Goal: Browse casually: Explore the website without a specific task or goal

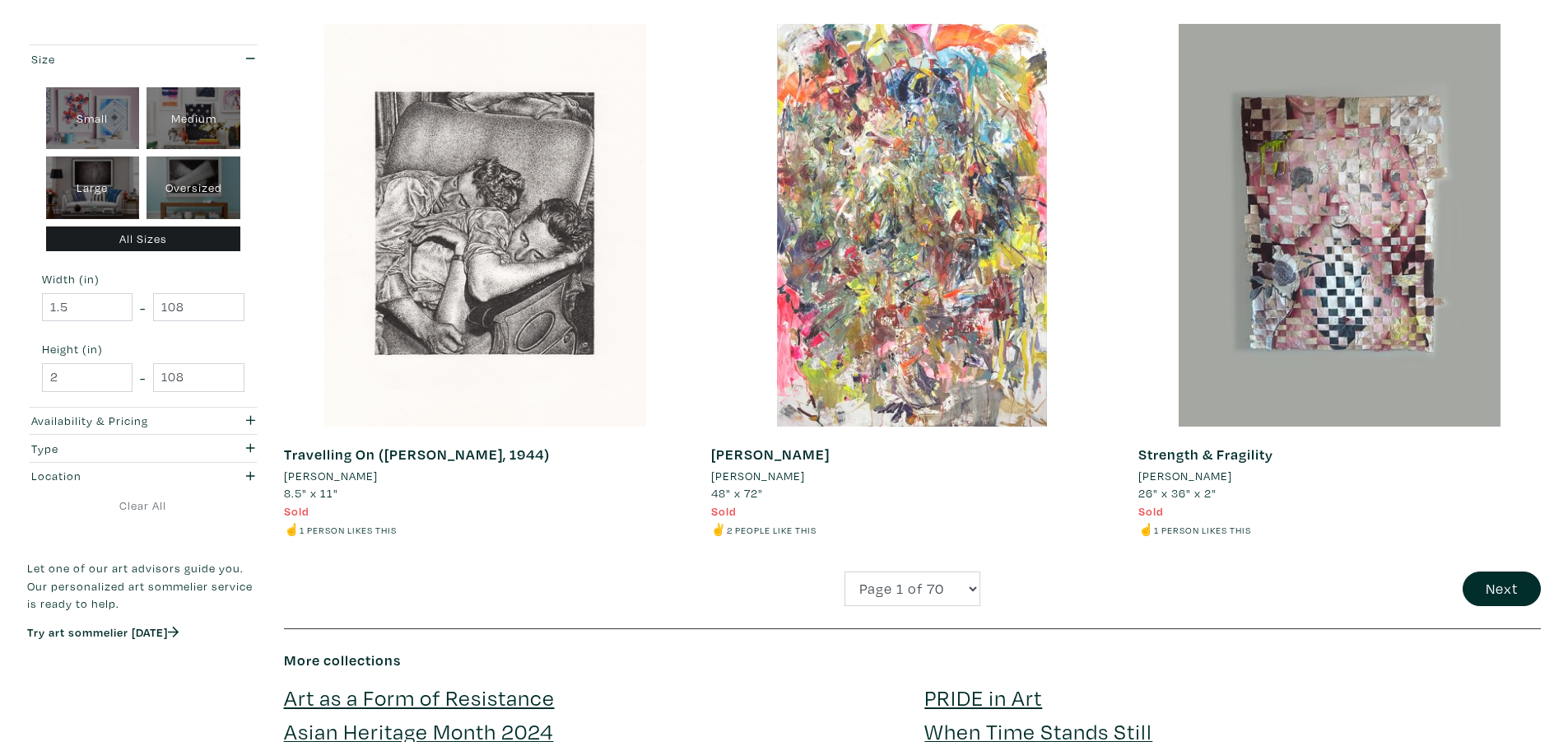
scroll to position [4281, 0]
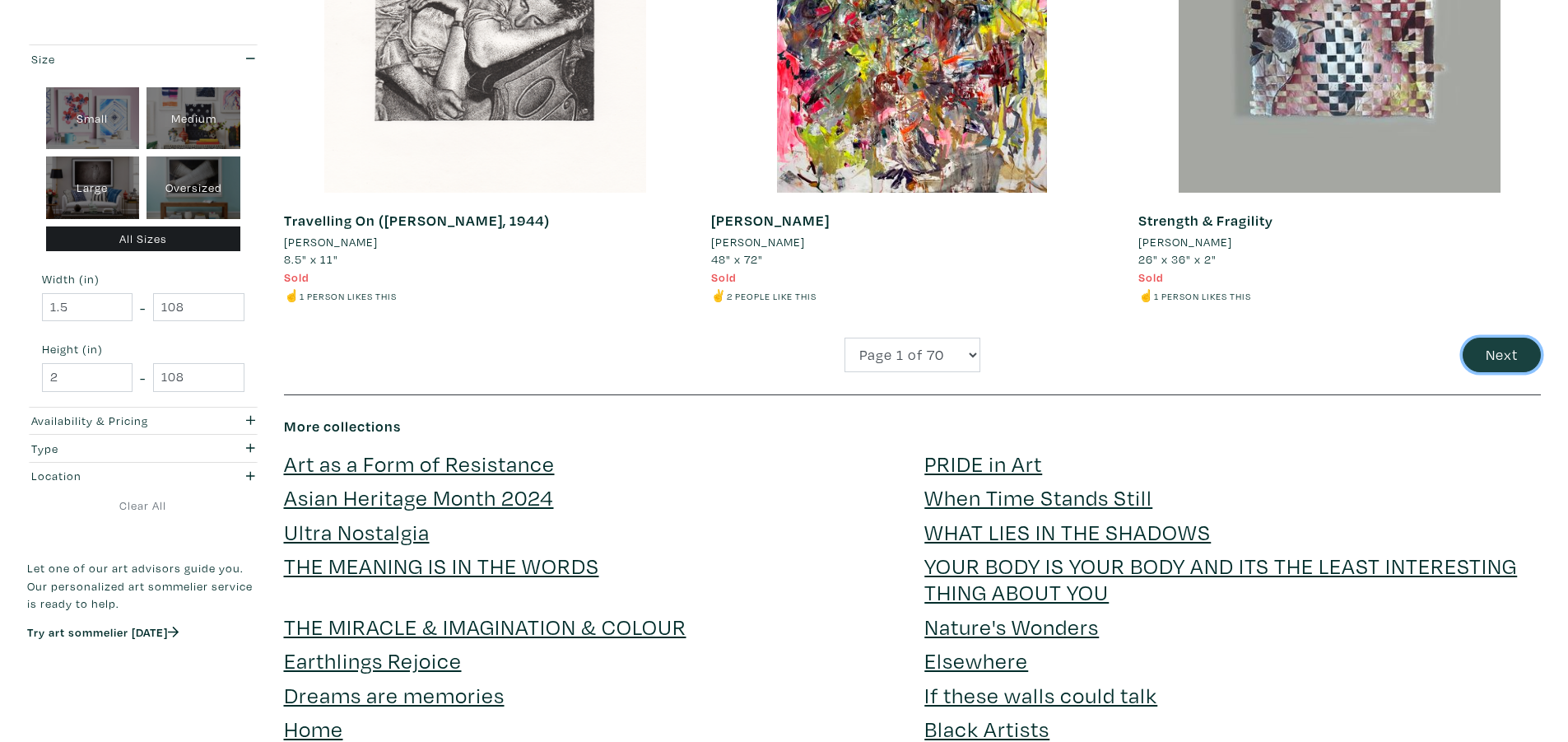
click at [1502, 358] on button "Next" at bounding box center [1502, 355] width 78 height 35
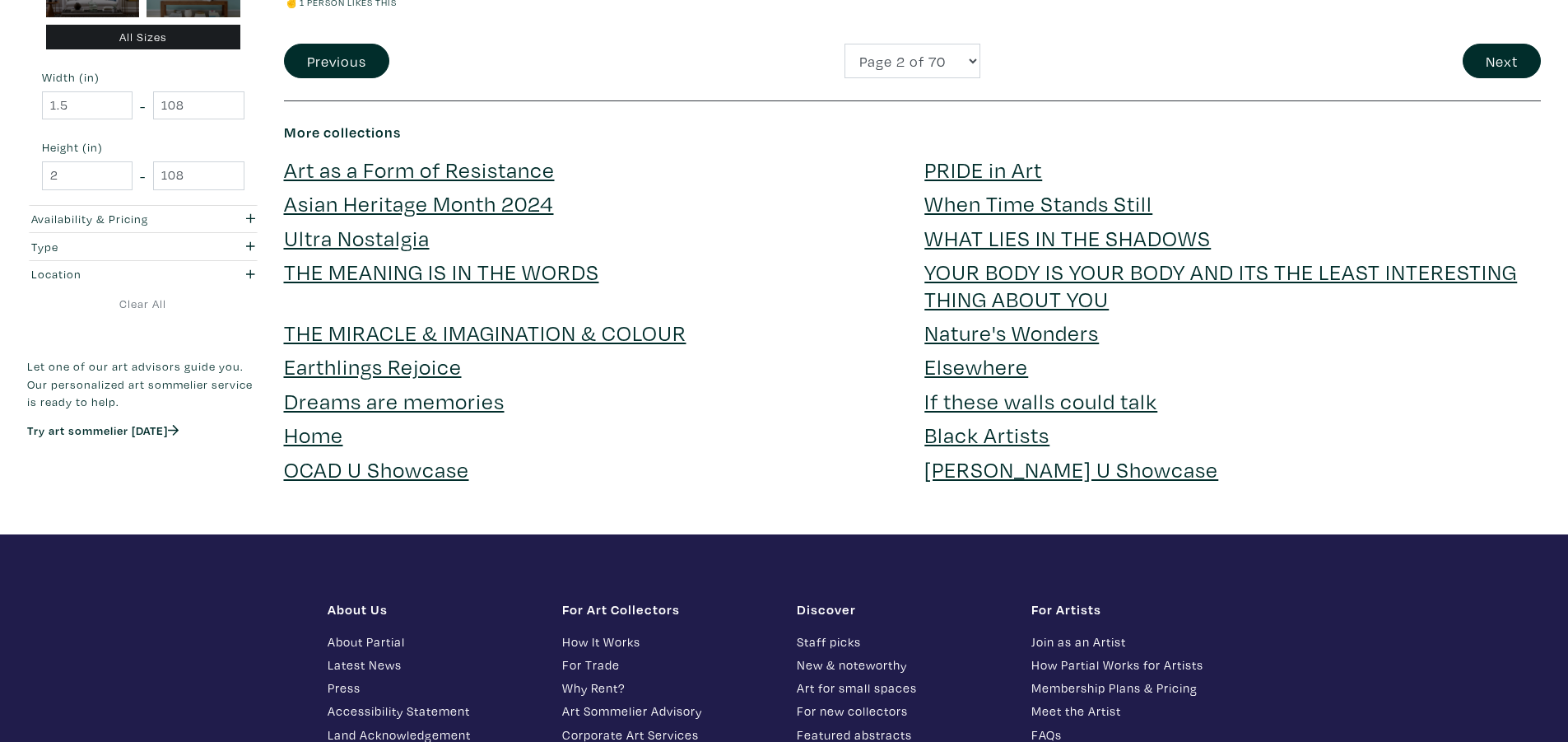
scroll to position [4199, 0]
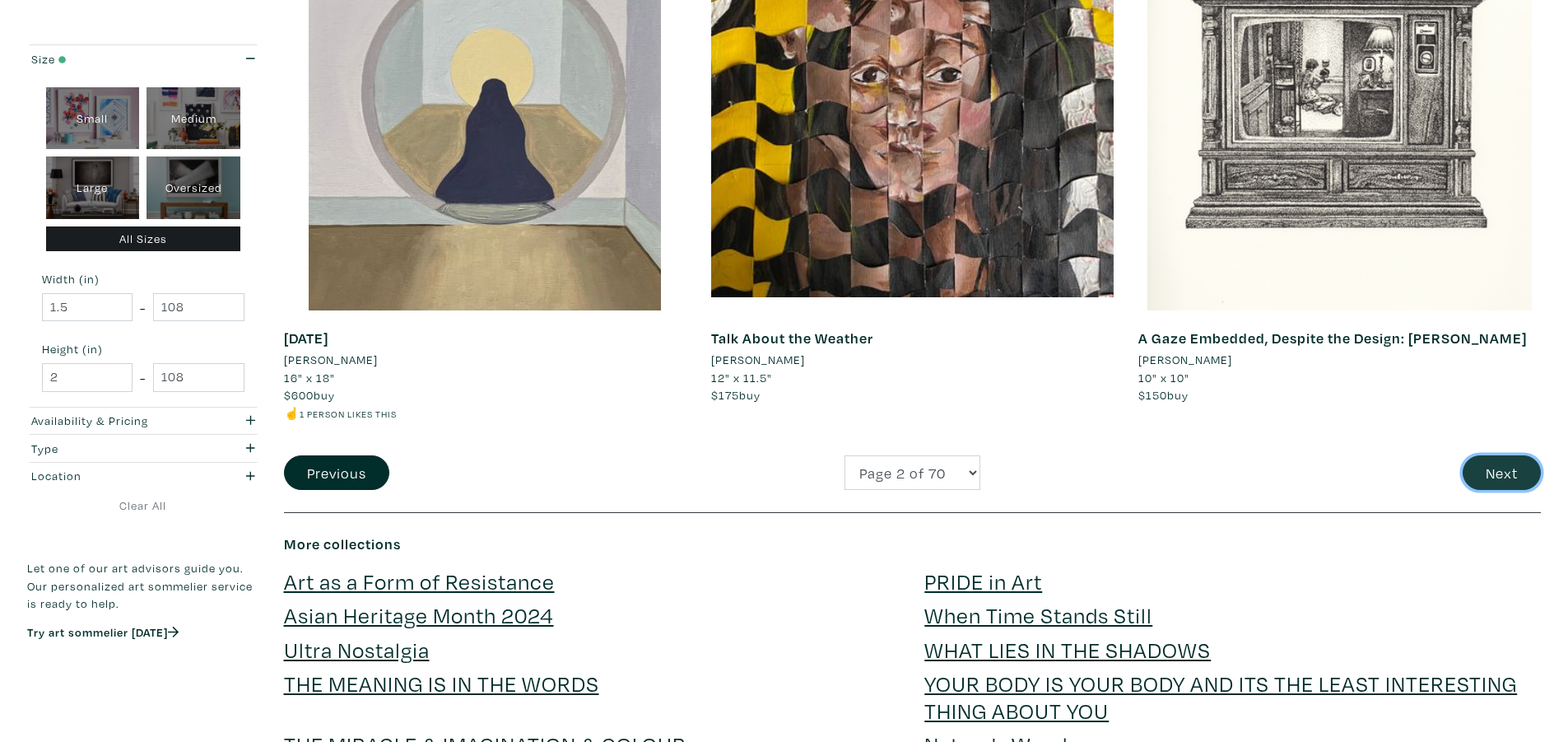
click at [1518, 470] on button "Next" at bounding box center [1502, 473] width 78 height 35
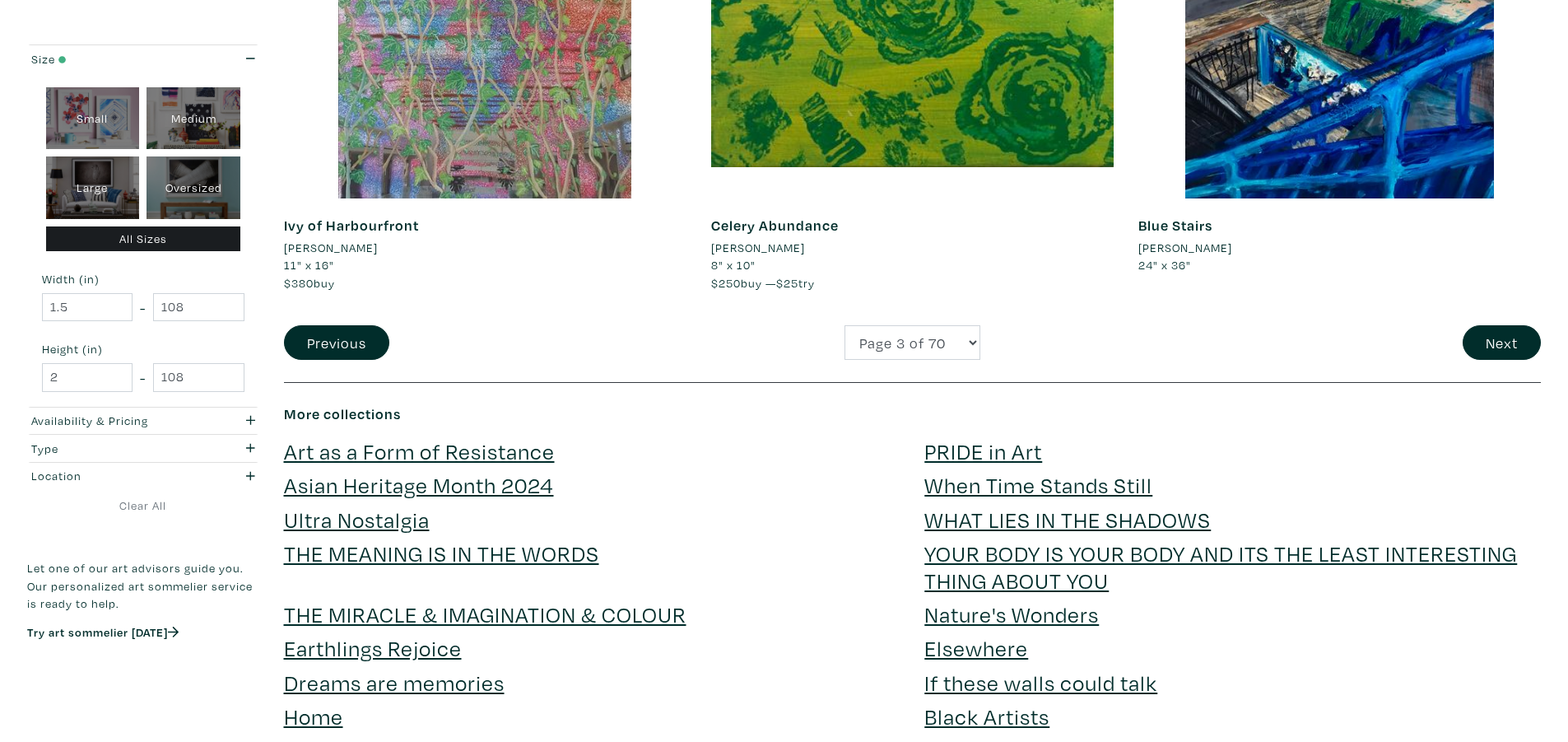
scroll to position [4363, 0]
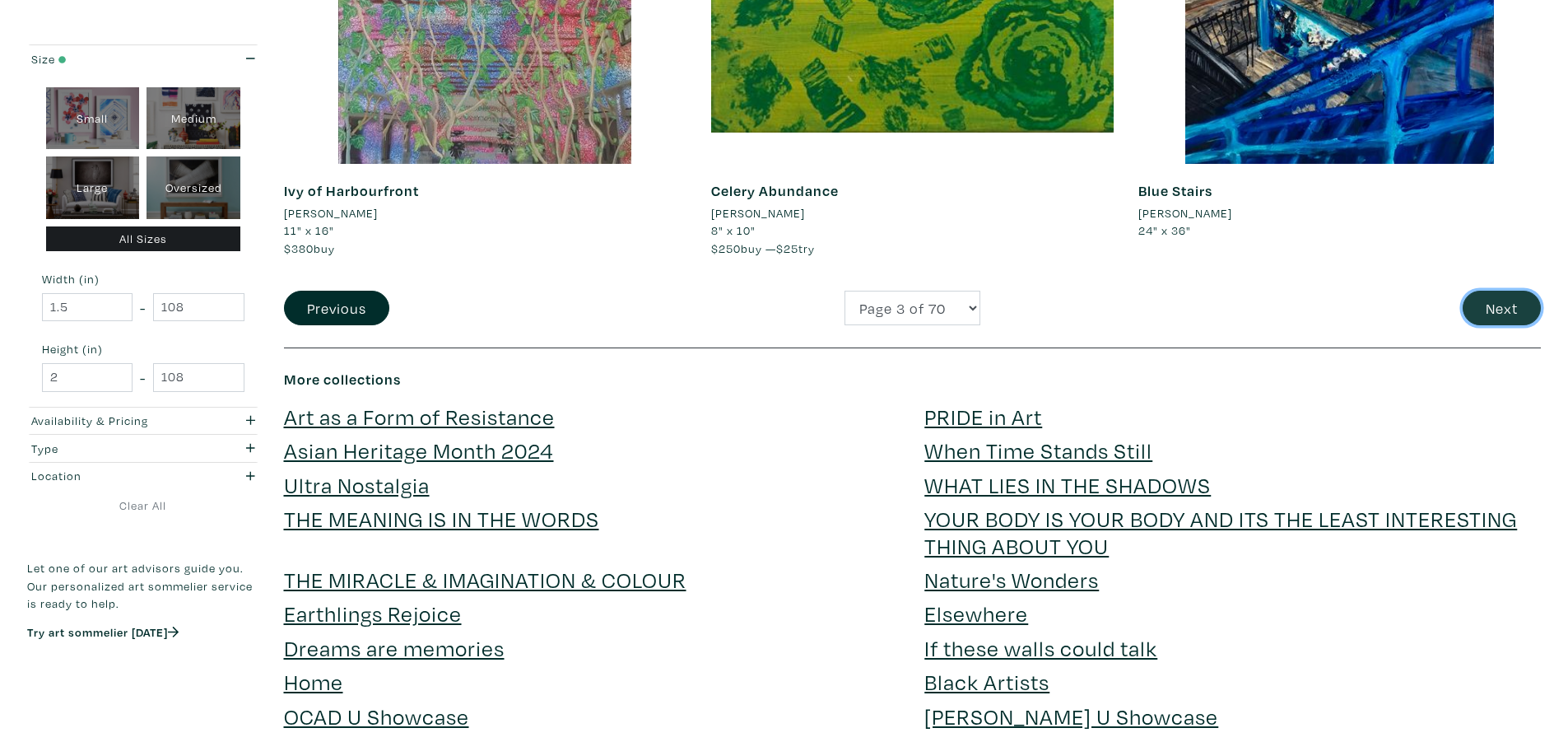
click at [1502, 306] on button "Next" at bounding box center [1502, 308] width 78 height 35
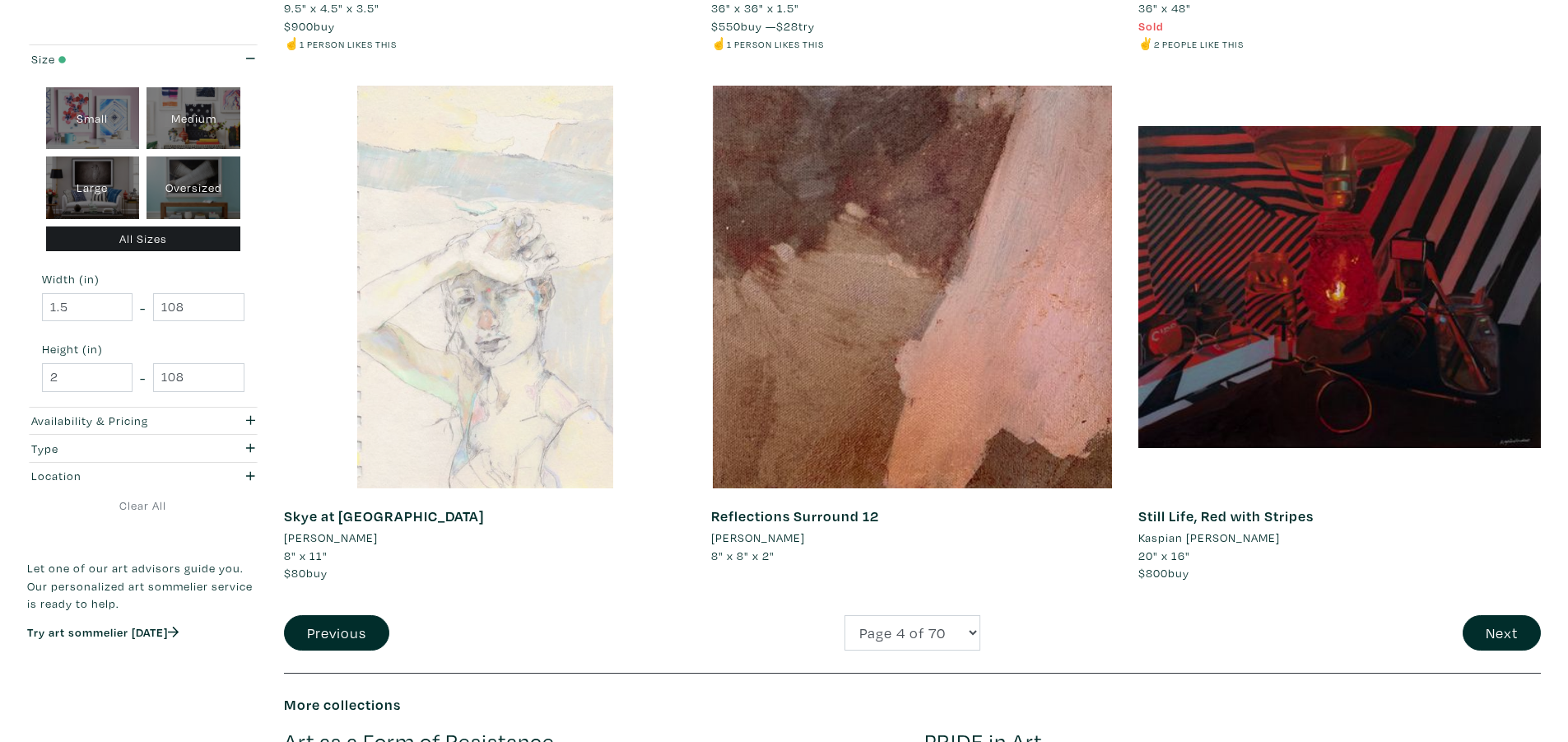
scroll to position [4034, 0]
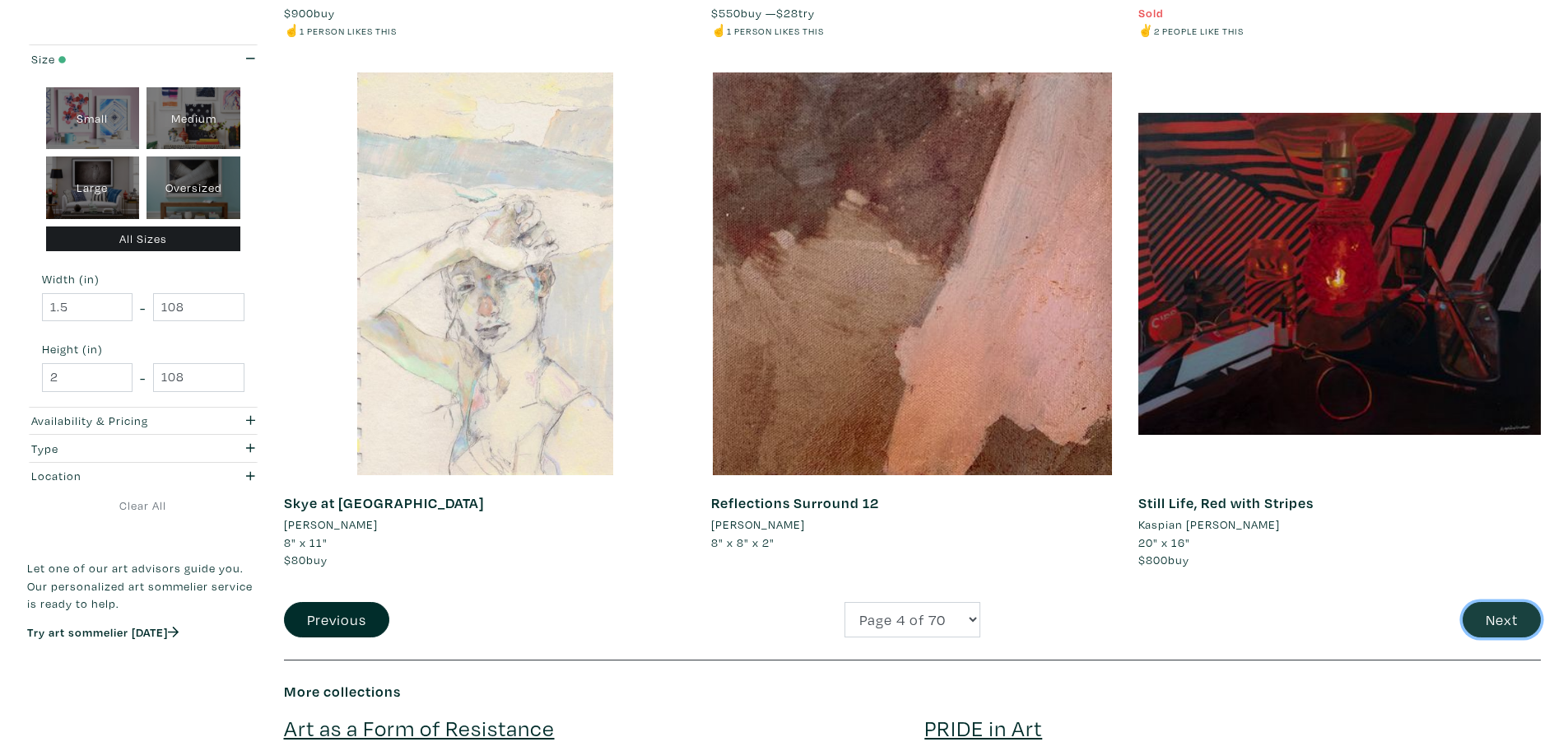
click at [1495, 631] on button "Next" at bounding box center [1502, 619] width 78 height 35
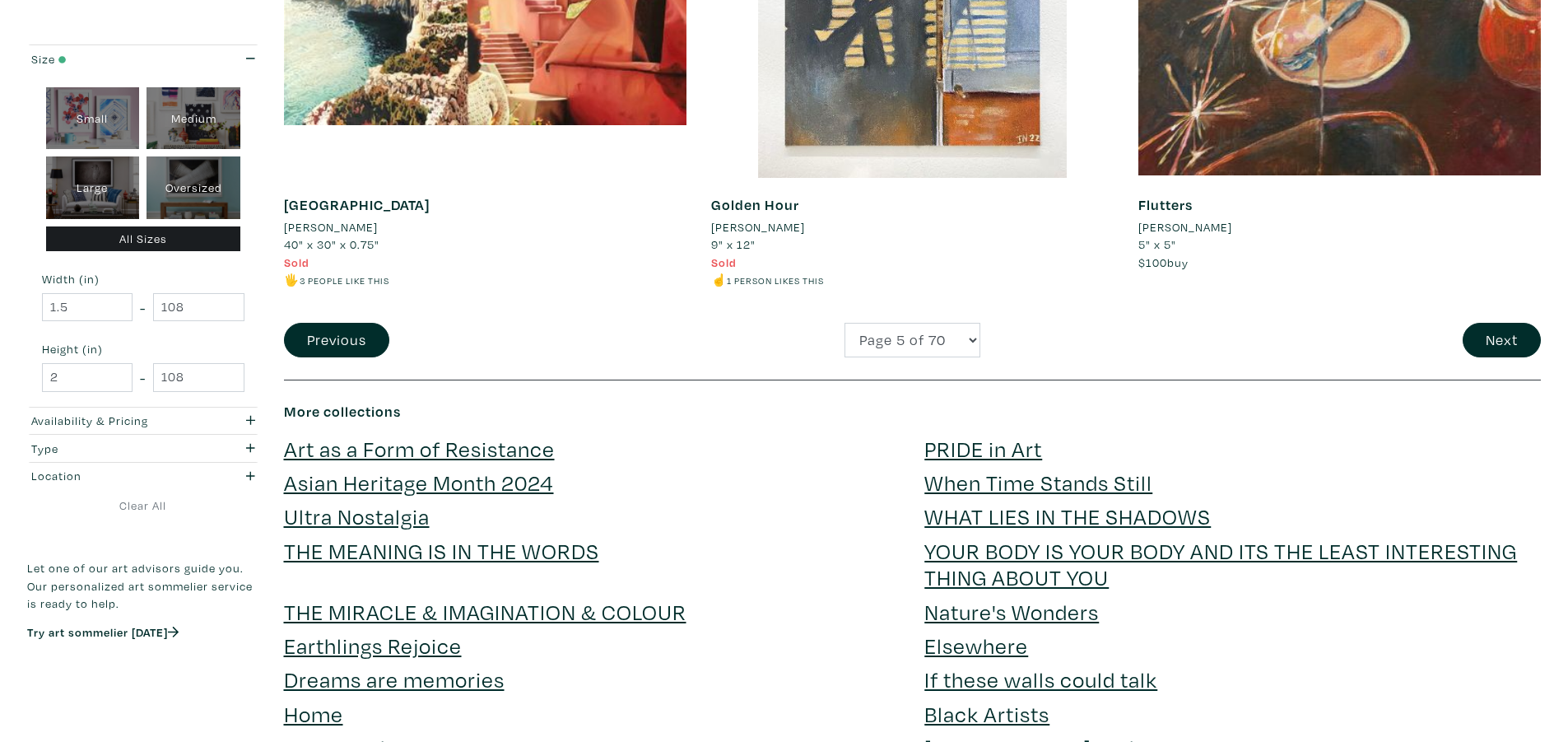
scroll to position [4199, 0]
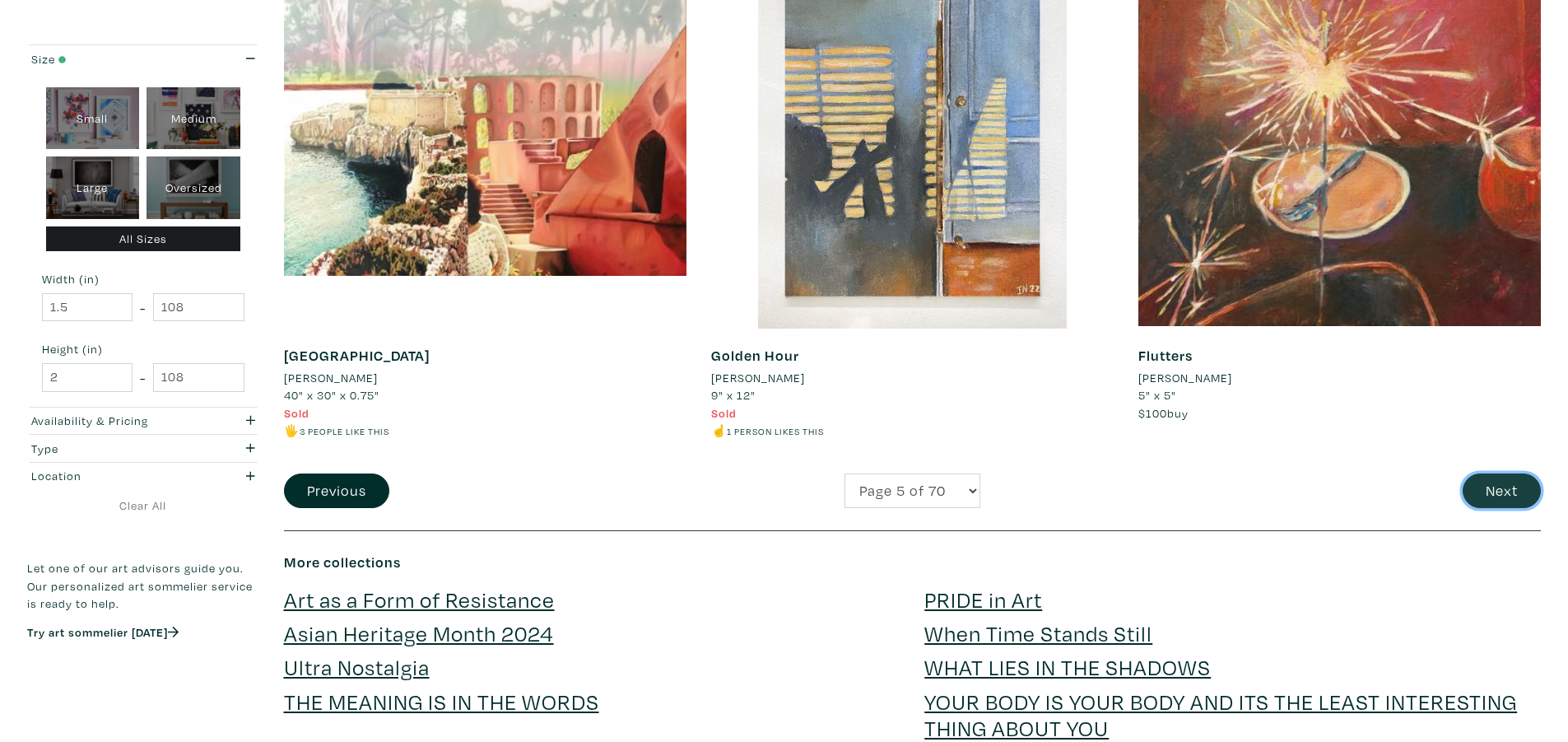
click at [1503, 487] on button "Next" at bounding box center [1502, 490] width 78 height 35
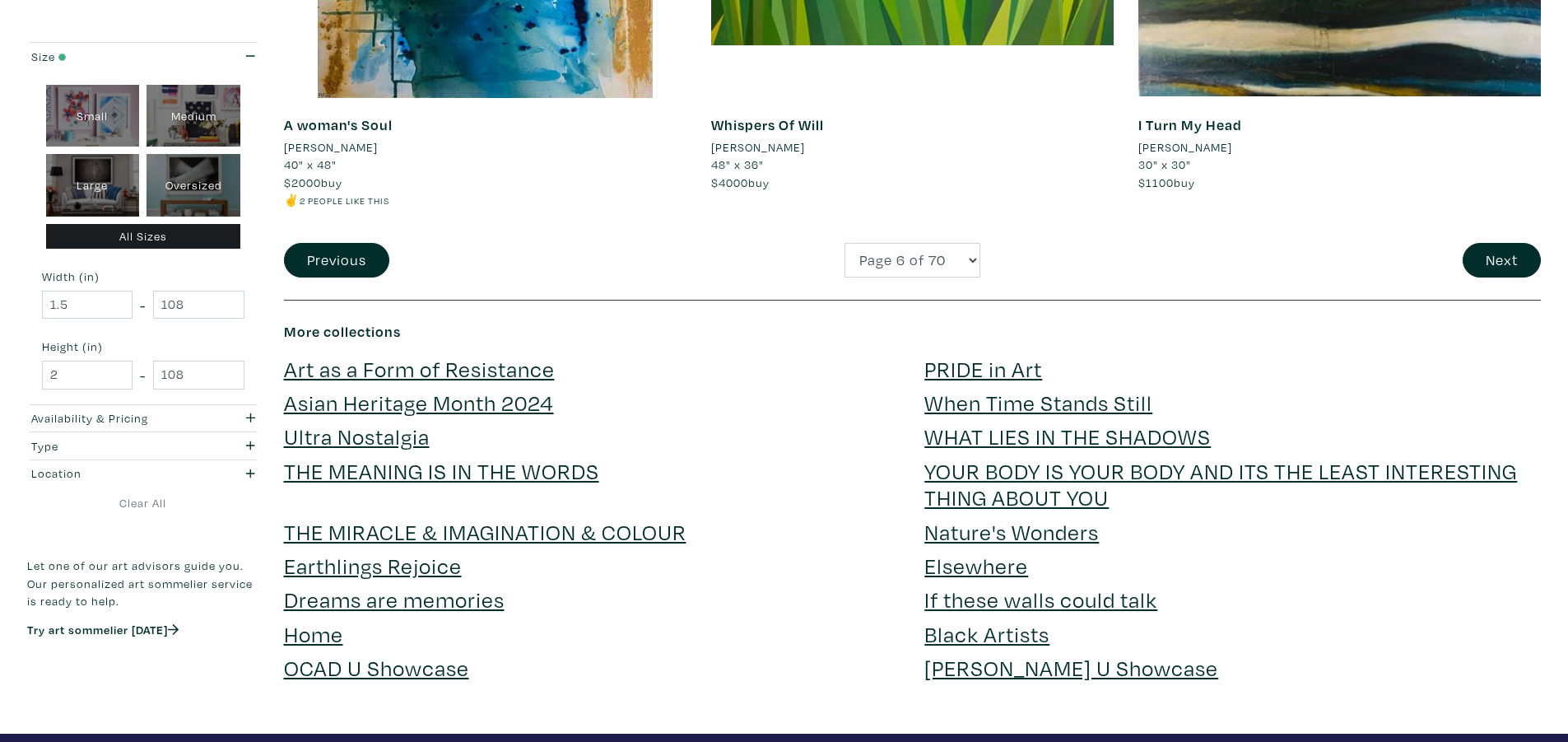
scroll to position [4281, 0]
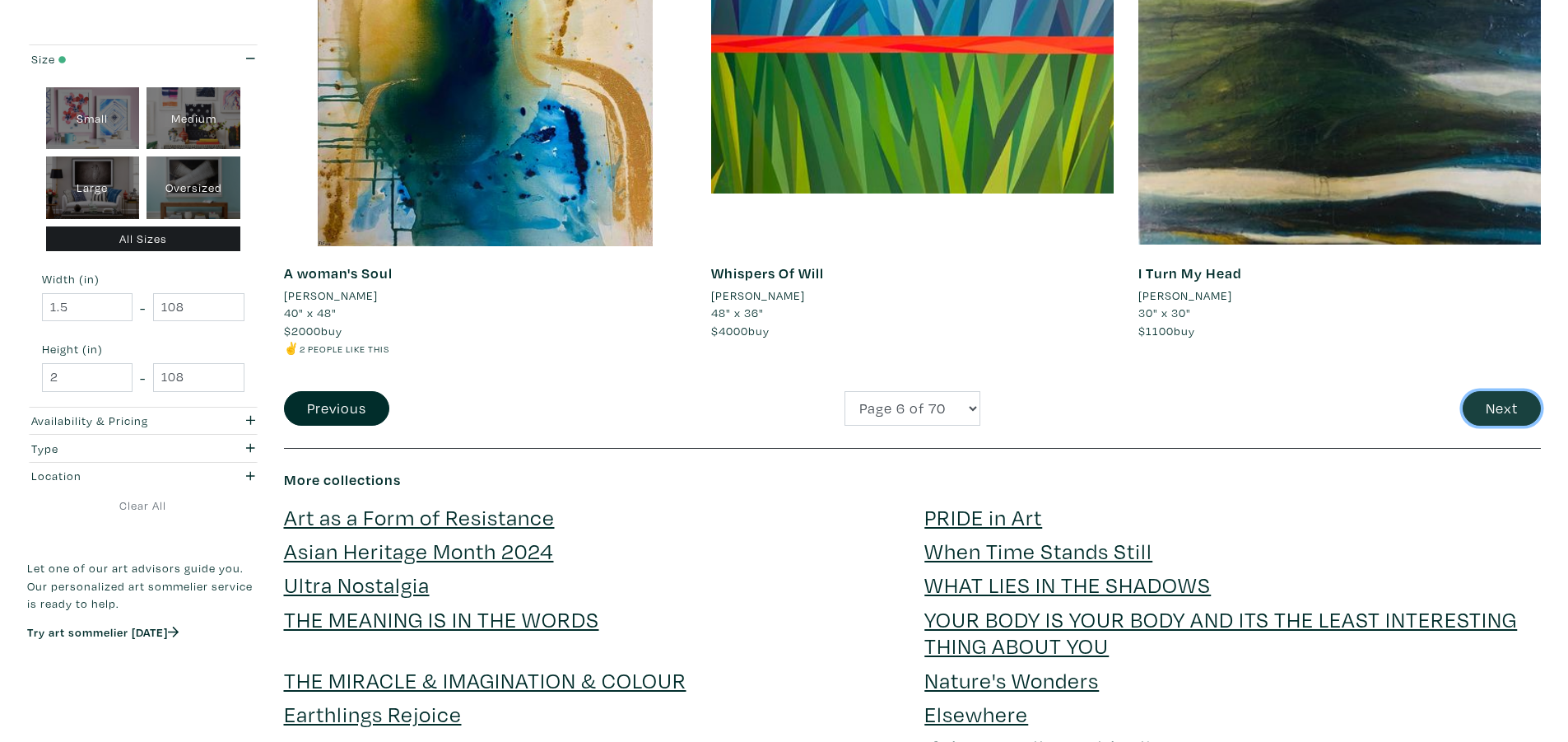
click at [1486, 391] on button "Next" at bounding box center [1502, 408] width 78 height 35
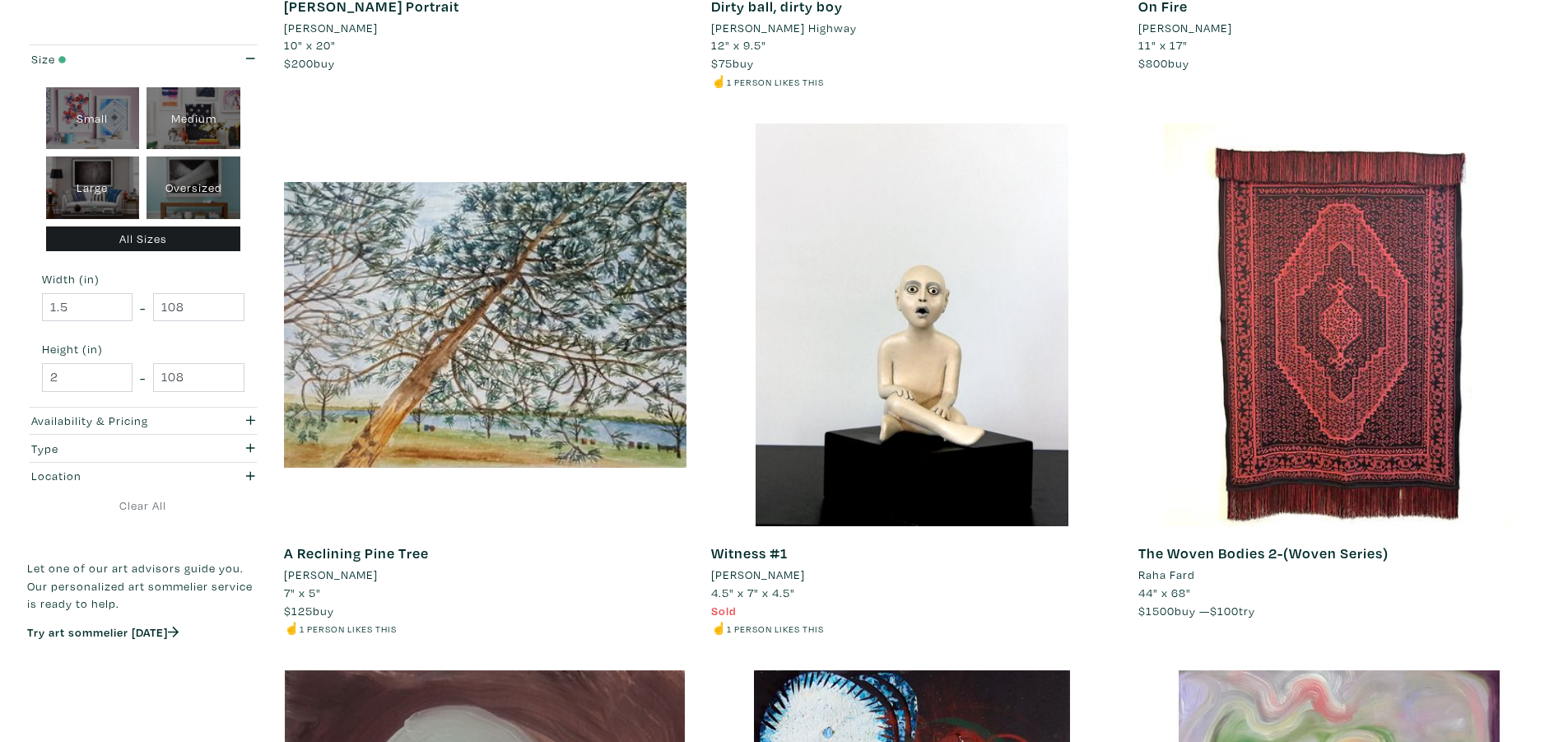
scroll to position [741, 0]
